Goal: Task Accomplishment & Management: Manage account settings

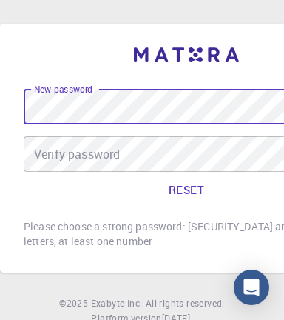
click at [42, 152] on div "Verify password Verify password" at bounding box center [187, 154] width 326 height 36
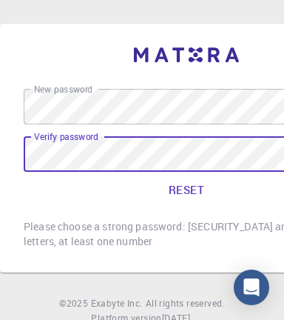
click at [173, 182] on button "RESET" at bounding box center [187, 190] width 326 height 36
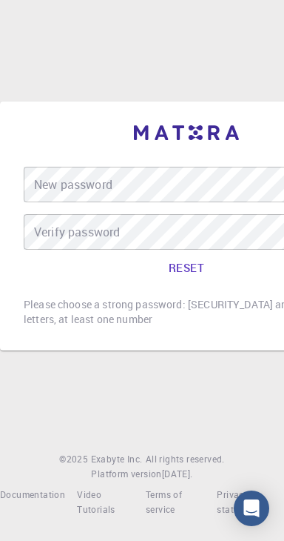
click at [109, 202] on div "New password New password" at bounding box center [187, 185] width 326 height 36
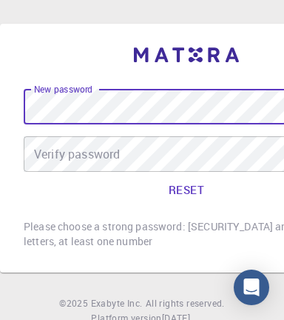
click at [173, 189] on button "RESET" at bounding box center [187, 190] width 326 height 36
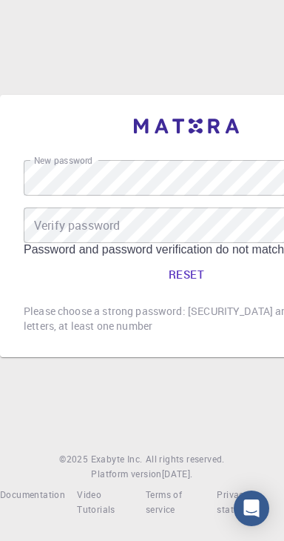
click at [36, 242] on div "Verify password Verify password" at bounding box center [187, 225] width 326 height 36
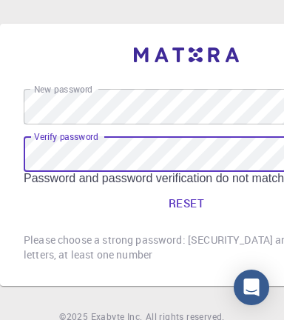
click at [185, 201] on button "RESET" at bounding box center [187, 203] width 326 height 36
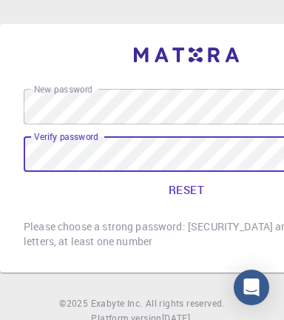
click at [197, 190] on button "RESET" at bounding box center [187, 190] width 326 height 36
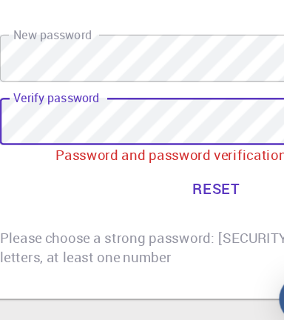
click at [193, 198] on button "RESET" at bounding box center [187, 205] width 326 height 36
